Goal: Information Seeking & Learning: Learn about a topic

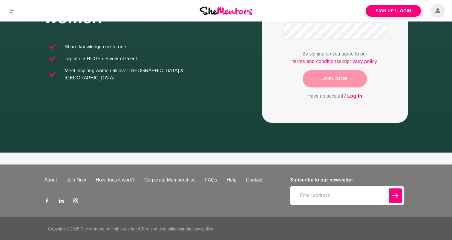
scroll to position [126, 0]
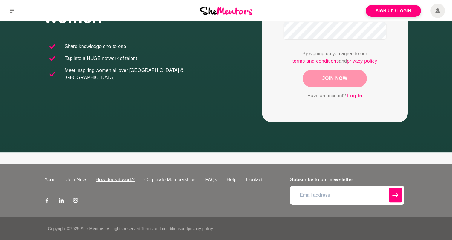
click at [122, 177] on link "How does it work?" at bounding box center [115, 179] width 49 height 7
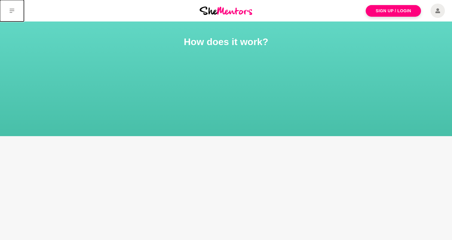
click at [13, 12] on icon at bounding box center [12, 10] width 5 height 5
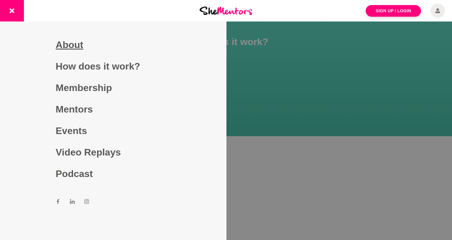
click at [70, 48] on link "About" at bounding box center [113, 44] width 115 height 21
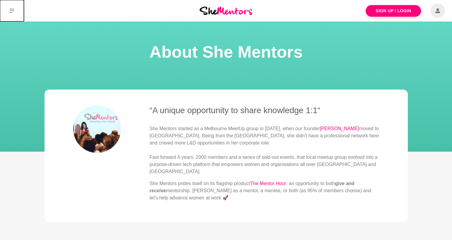
click at [11, 9] on icon at bounding box center [12, 11] width 5 height 4
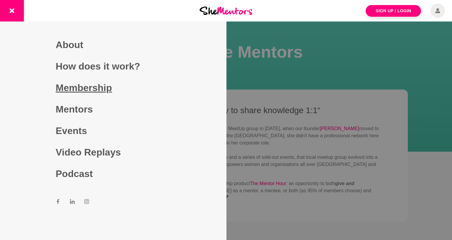
click at [80, 92] on link "Membership" at bounding box center [113, 87] width 115 height 21
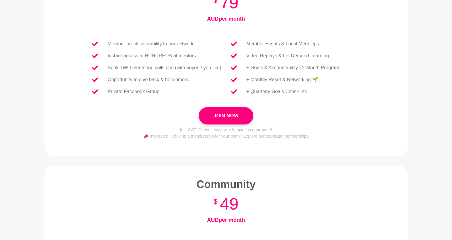
scroll to position [17, 0]
